Goal: Communication & Community: Answer question/provide support

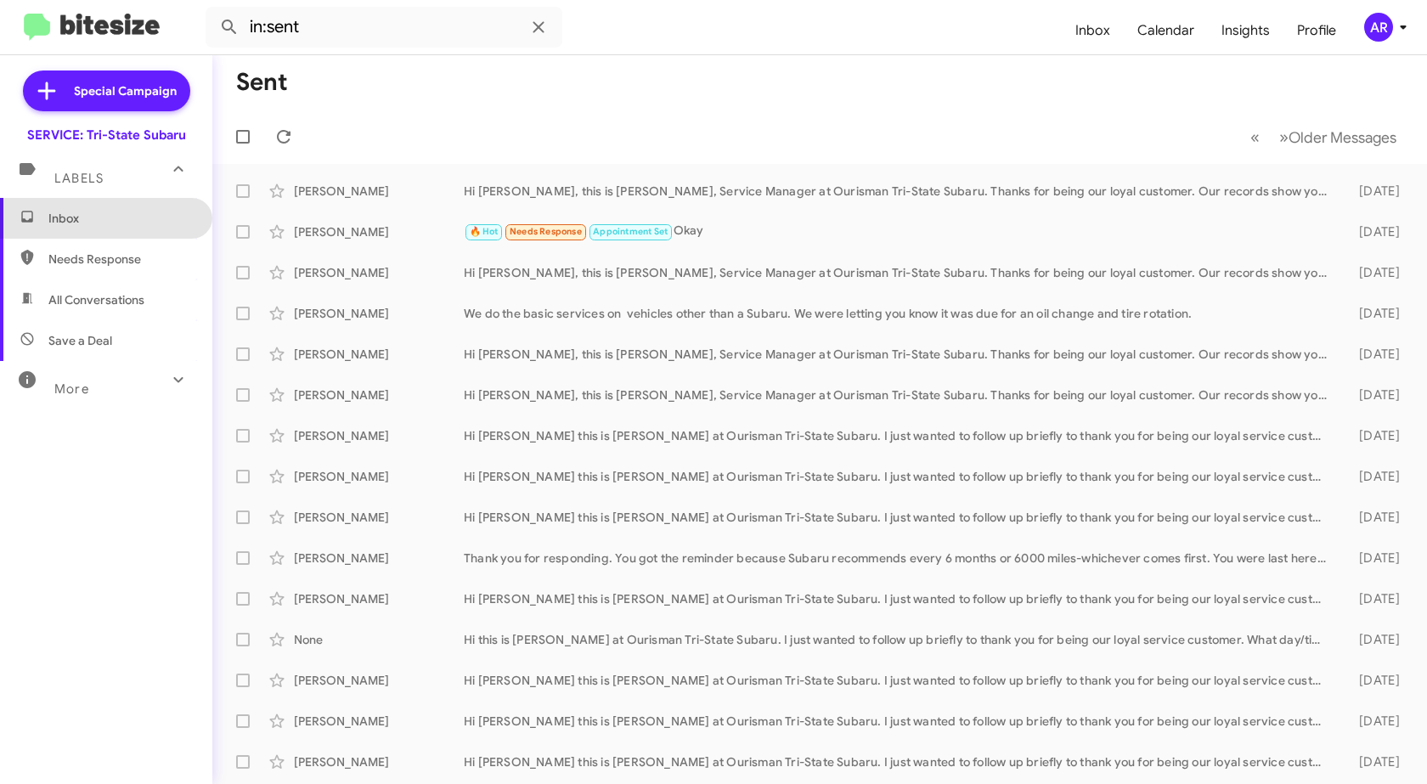
click at [106, 224] on span "Inbox" at bounding box center [120, 218] width 144 height 17
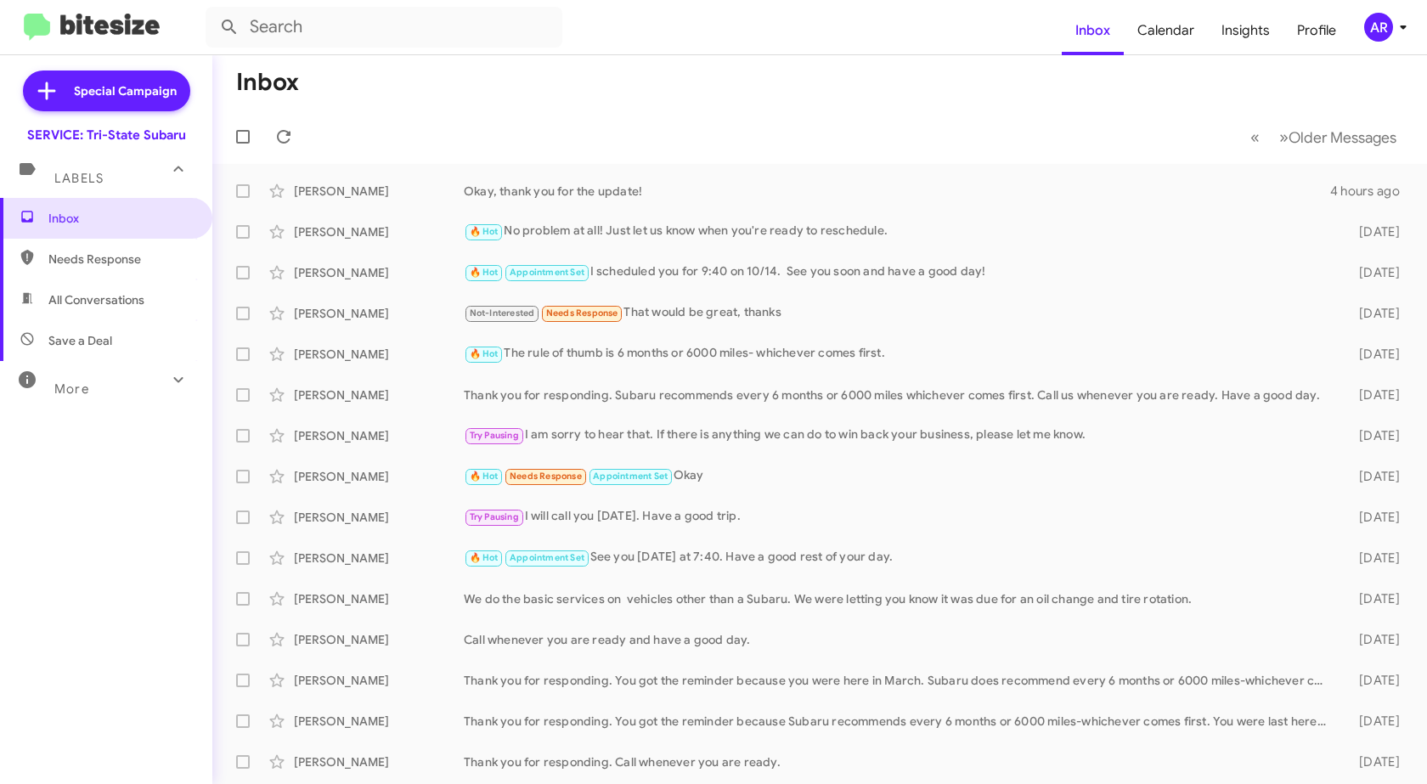
click at [75, 413] on div "Inbox Needs Response All Conversations Save a Deal More Important 🔥 Hot Appoint…" at bounding box center [106, 433] width 212 height 471
click at [105, 383] on div "More" at bounding box center [89, 381] width 151 height 31
click at [116, 599] on span "Sent" at bounding box center [106, 598] width 212 height 41
type input "in:sent"
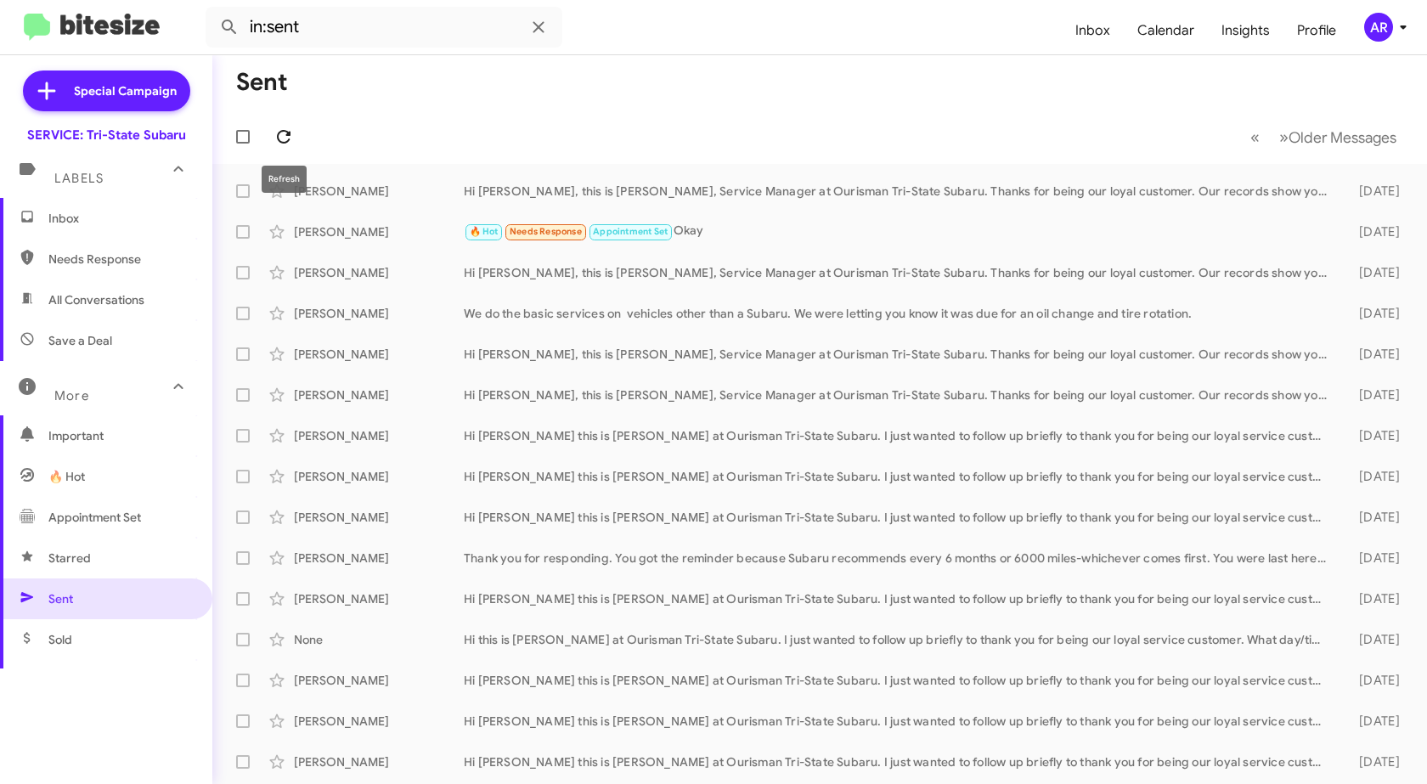
click at [285, 149] on button at bounding box center [284, 137] width 34 height 34
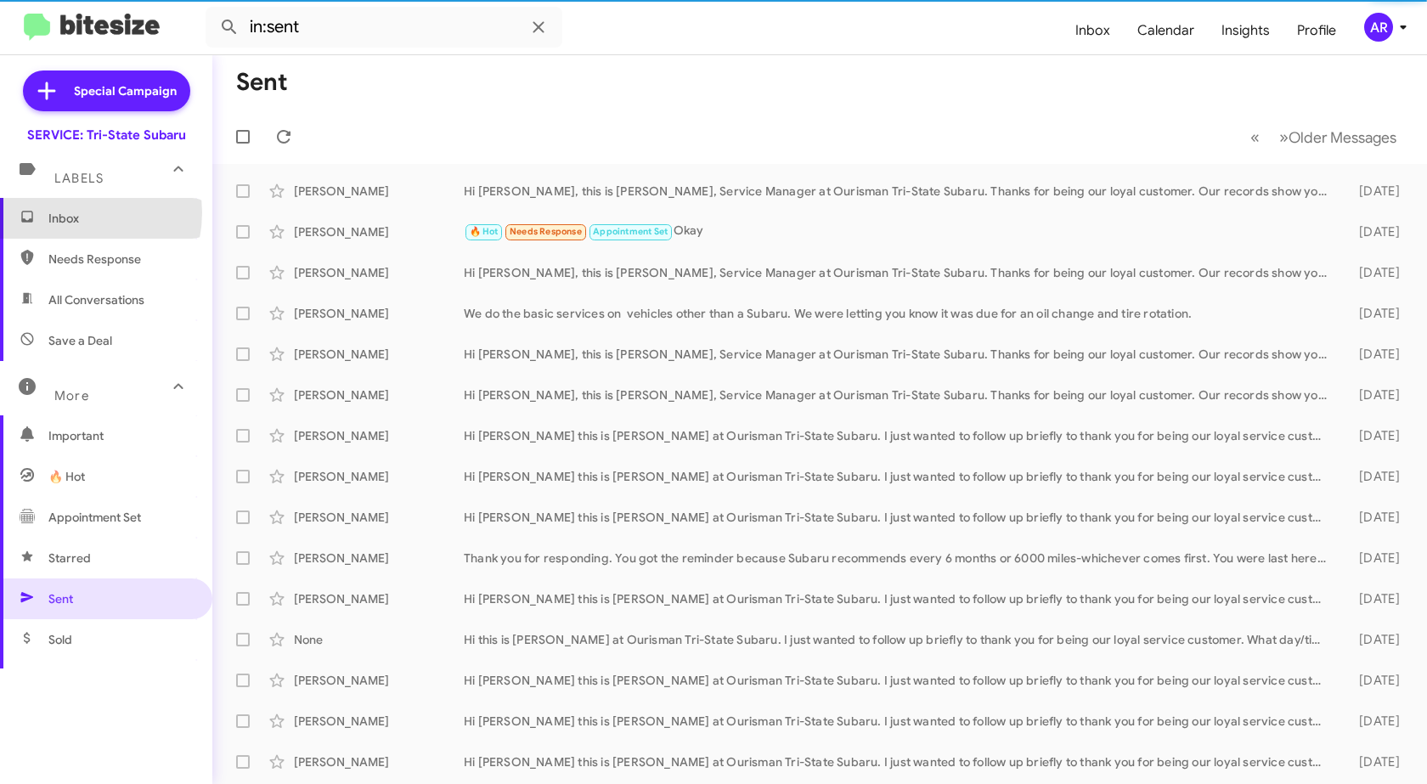
click at [65, 212] on span "Inbox" at bounding box center [120, 218] width 144 height 17
